Goal: Task Accomplishment & Management: Use online tool/utility

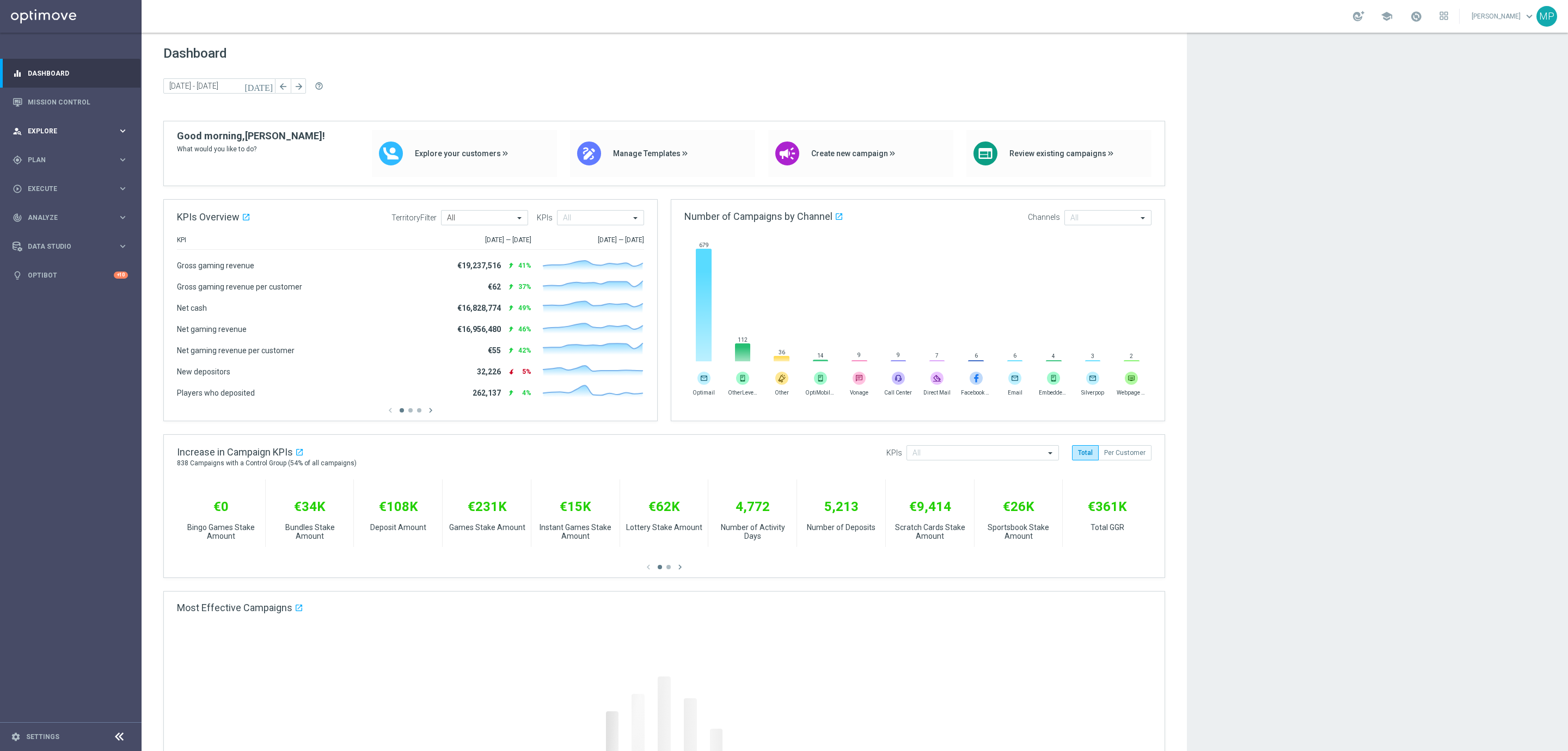
click at [82, 137] on div "person_search Explore keyboard_arrow_right" at bounding box center [70, 131] width 141 height 29
drag, startPoint x: 45, startPoint y: 303, endPoint x: 50, endPoint y: 293, distance: 11.2
click at [47, 301] on div "gps_fixed Plan keyboard_arrow_right" at bounding box center [70, 290] width 141 height 29
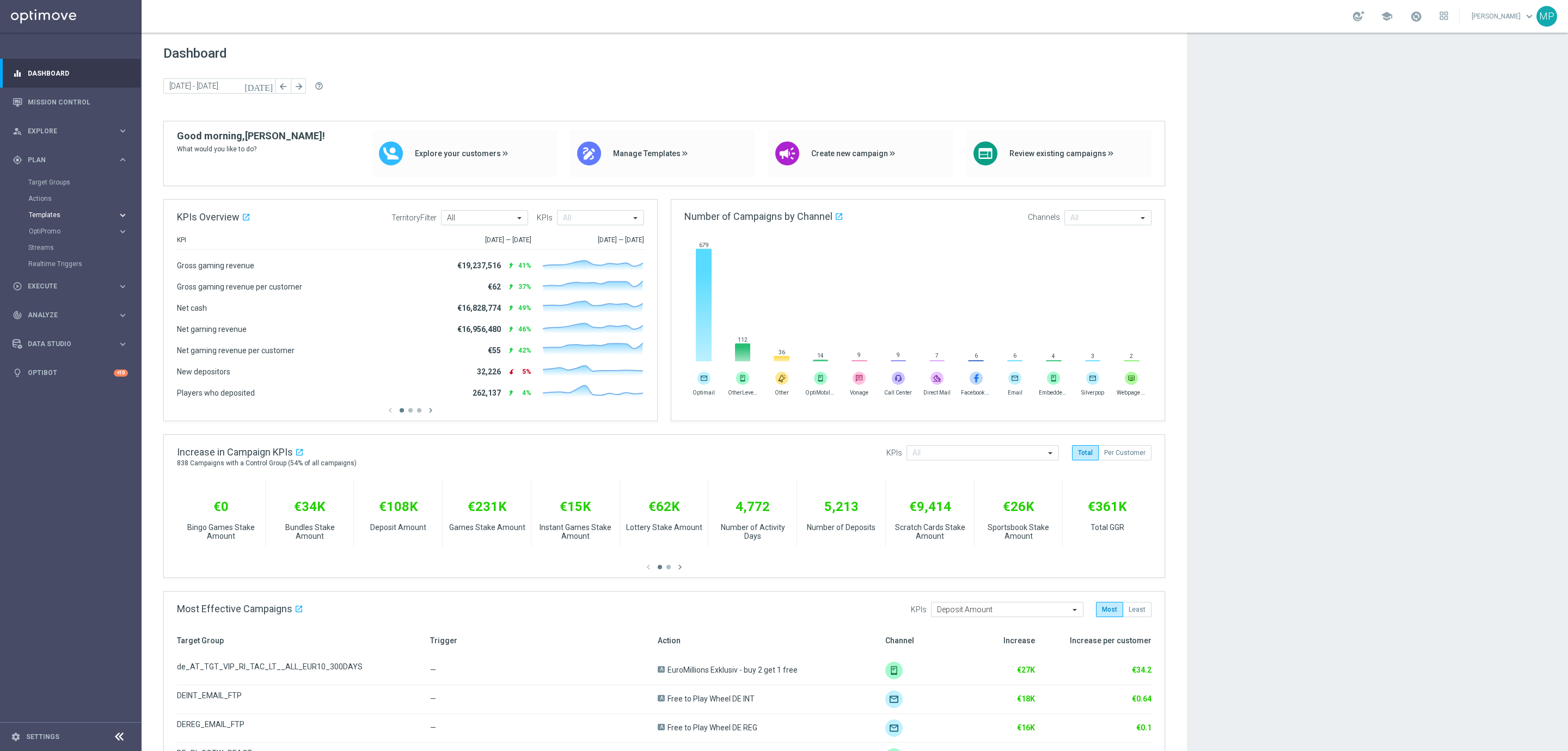
click at [60, 217] on span "Templates" at bounding box center [68, 215] width 78 height 7
click at [56, 230] on link "Optimail" at bounding box center [73, 231] width 79 height 9
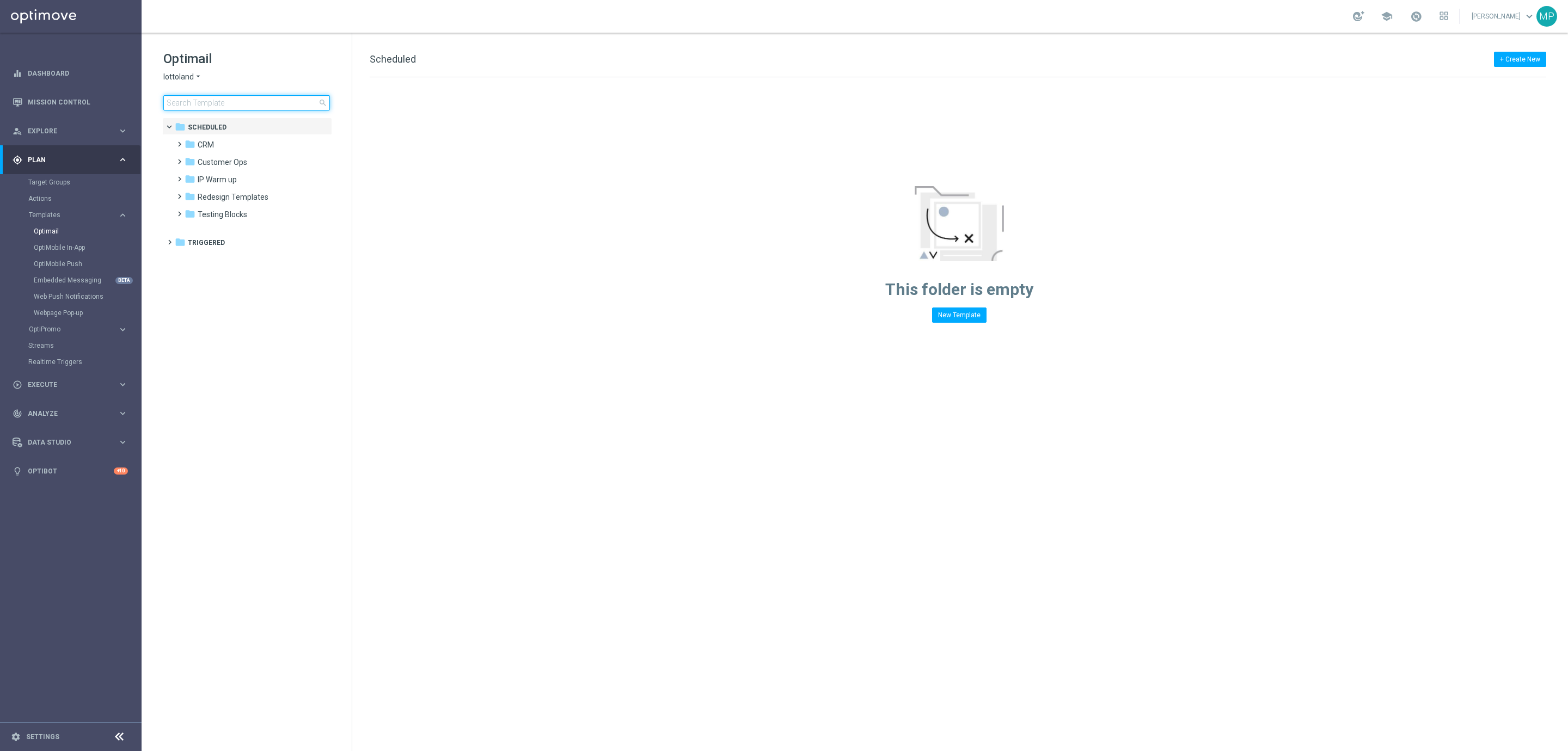
click at [288, 103] on input at bounding box center [247, 102] width 167 height 15
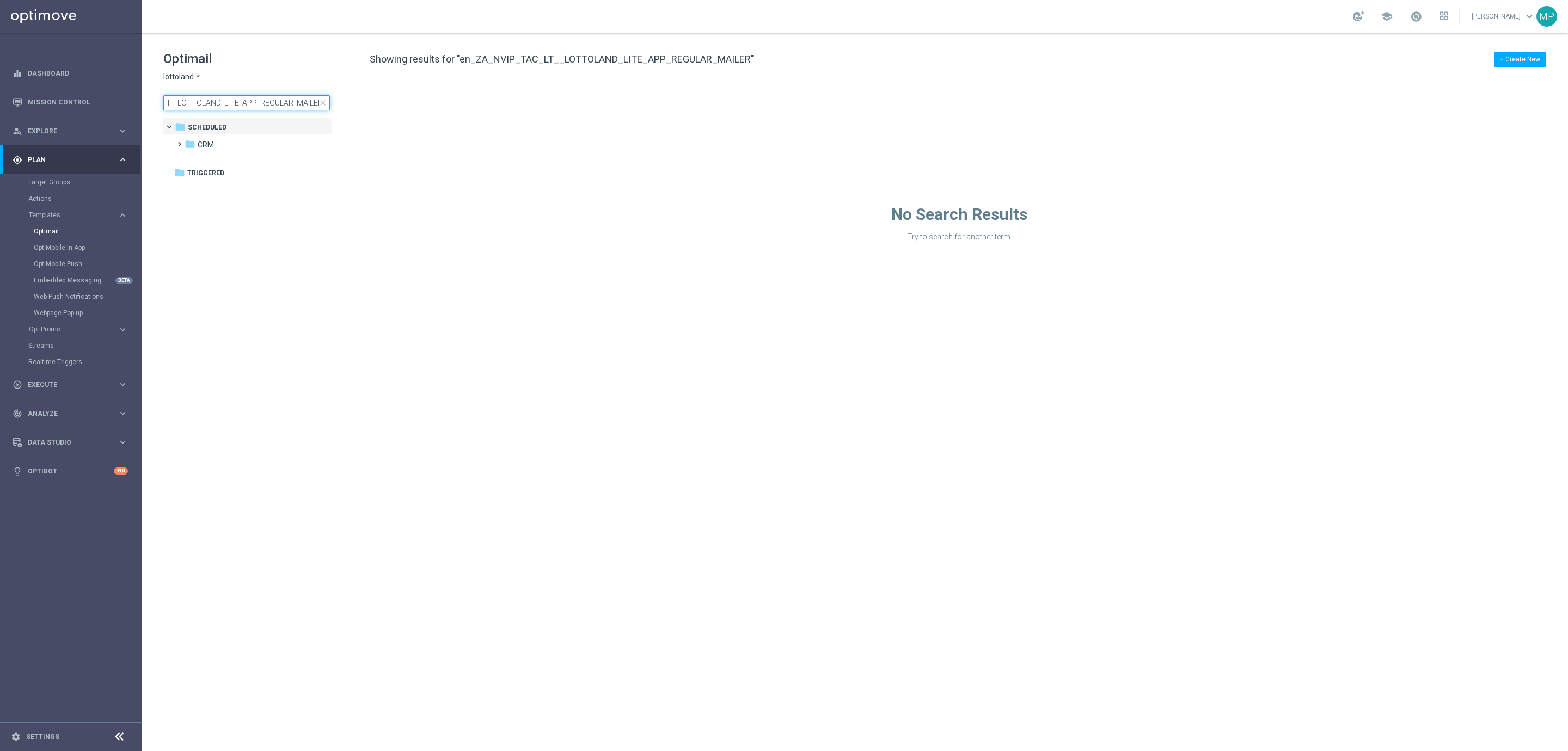
type input "en_ZA_NVIP_TAC_LT__LOTTOLAND_LITE_APP_REGULAR_MAILER"
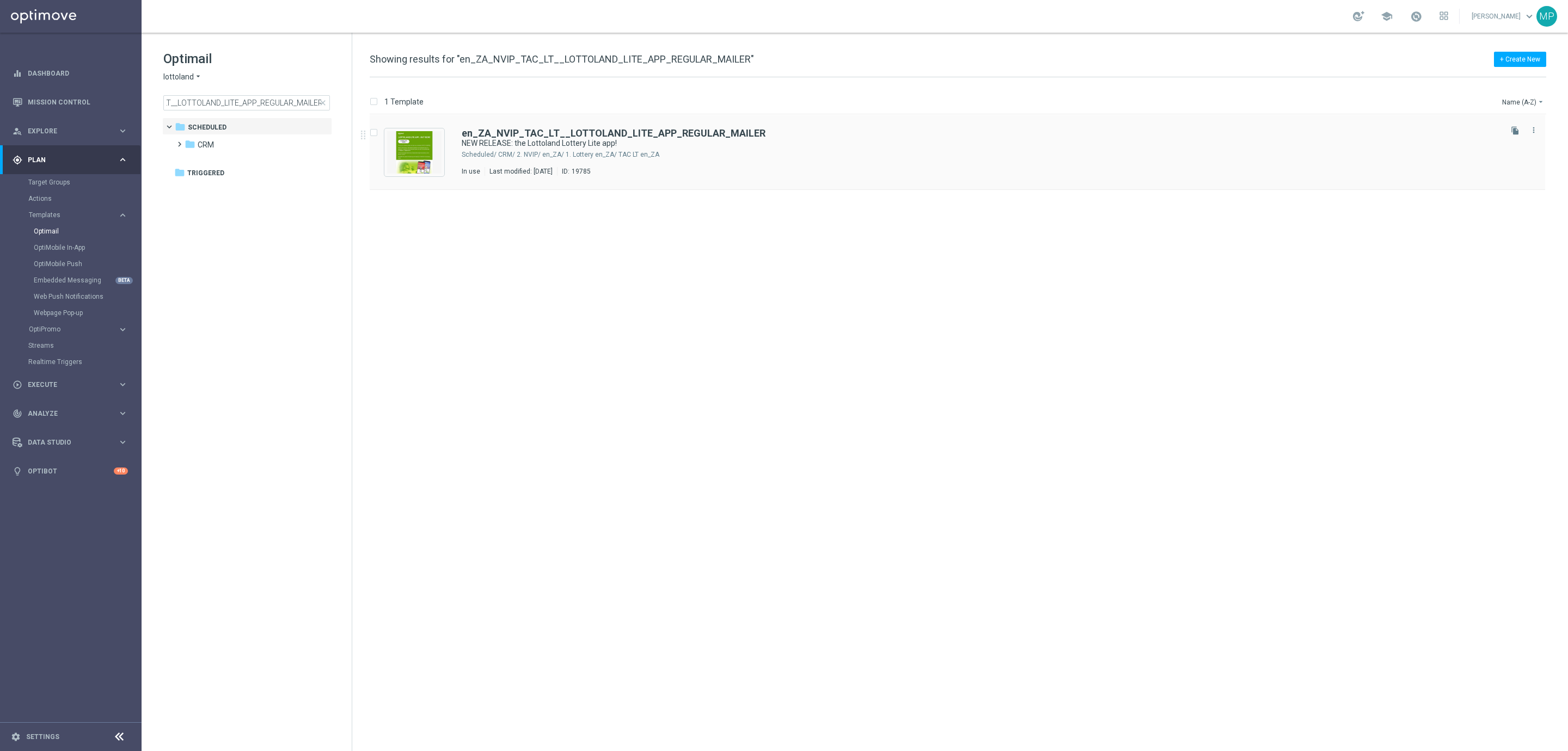
click at [885, 135] on div "en_ZA_NVIP_TAC_LT__LOTTOLAND_LITE_APP_REGULAR_MAILER" at bounding box center [981, 133] width 1038 height 10
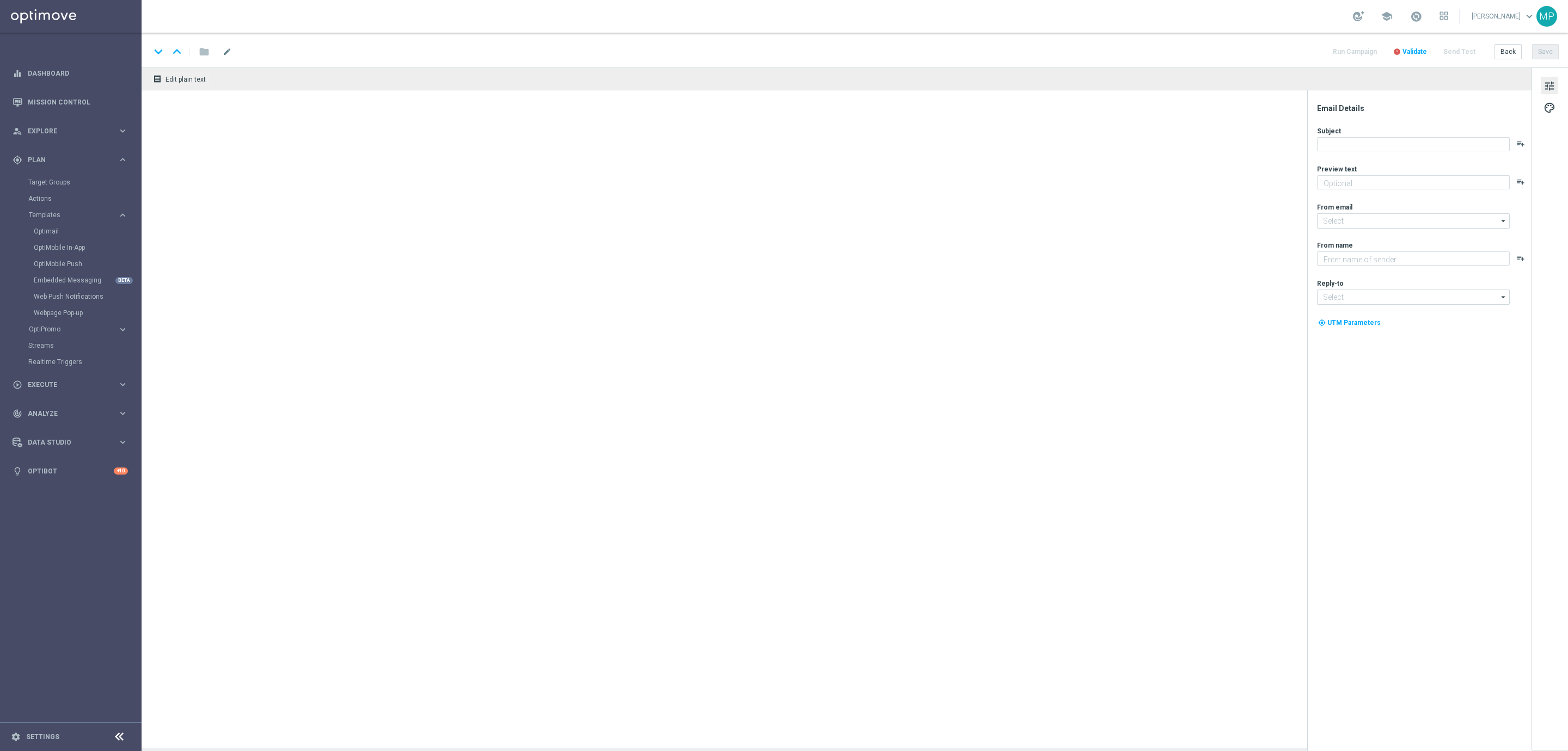
type textarea "Faster. More data-friendly. Handpicked fixed-odds lotto bets are just a tap awa…"
type input "mail@crm.lottoland.com"
type textarea "Lottoland"
type input "support@lottoland.co.za"
